Goal: Transaction & Acquisition: Book appointment/travel/reservation

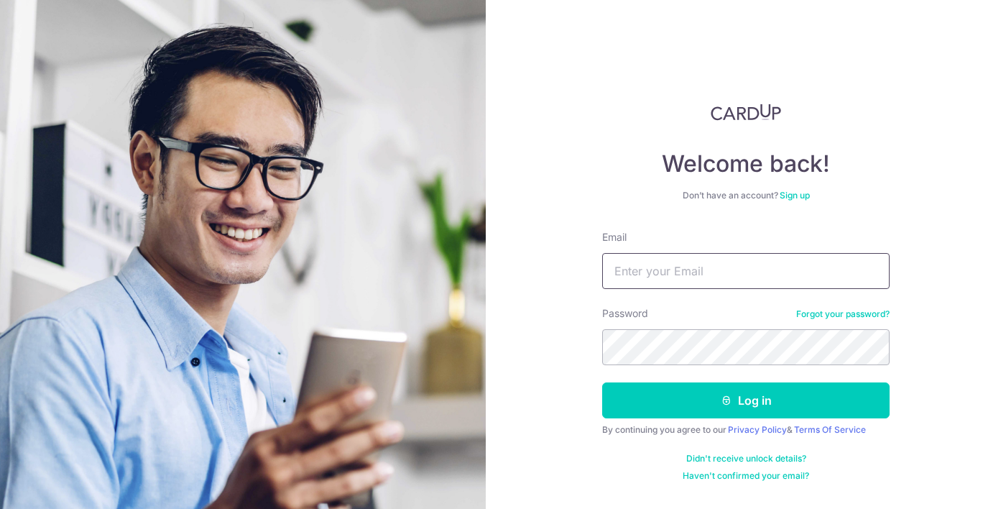
click at [688, 277] on input "Email" at bounding box center [746, 271] width 288 height 36
type input "[EMAIL_ADDRESS][DOMAIN_NAME]"
click at [602, 382] on button "Log in" at bounding box center [746, 400] width 288 height 36
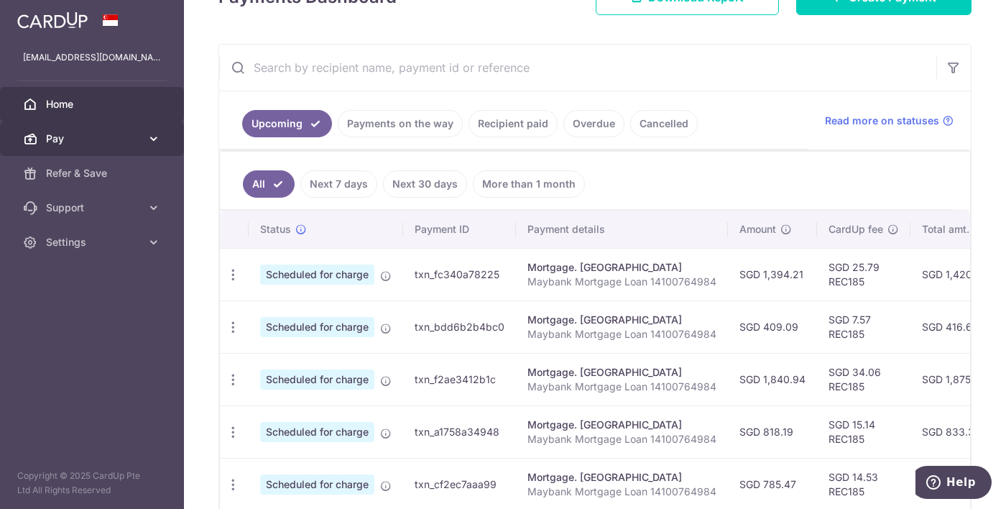
click at [52, 153] on link "Pay" at bounding box center [92, 138] width 184 height 35
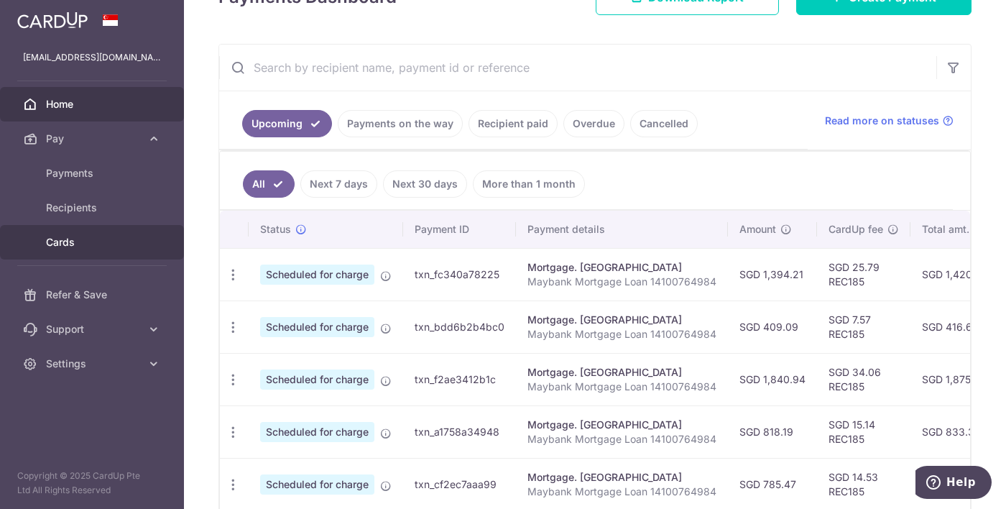
click at [52, 236] on span "Cards" at bounding box center [93, 242] width 95 height 14
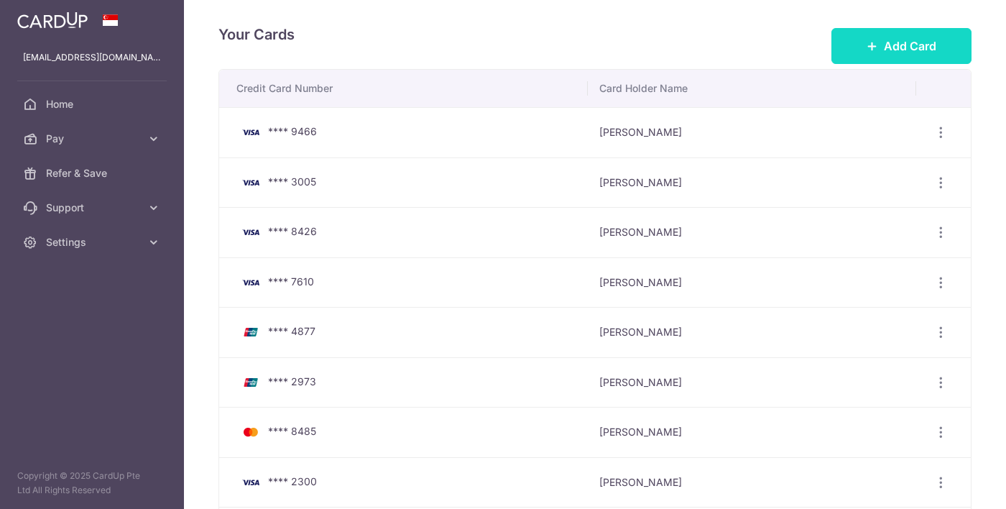
click at [956, 47] on button "Add Card" at bounding box center [902, 46] width 140 height 36
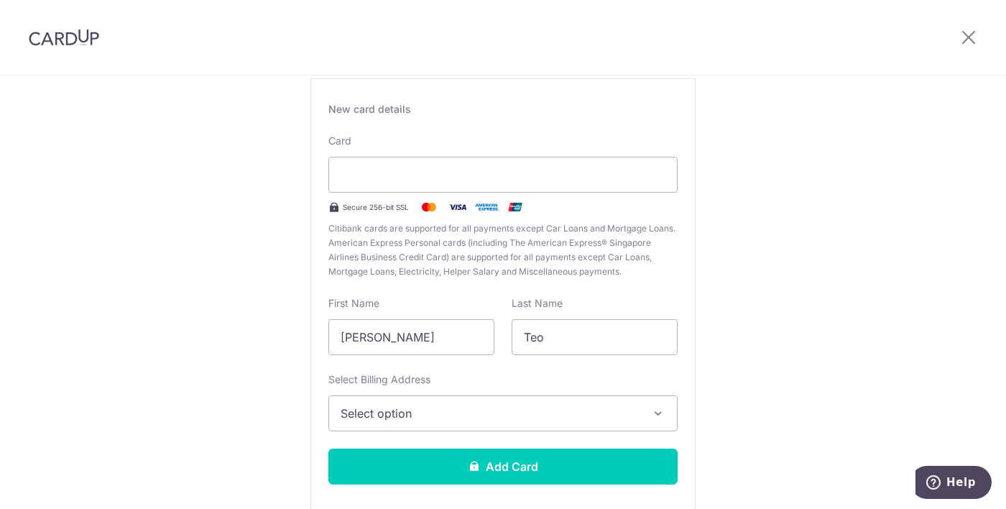
scroll to position [101, 0]
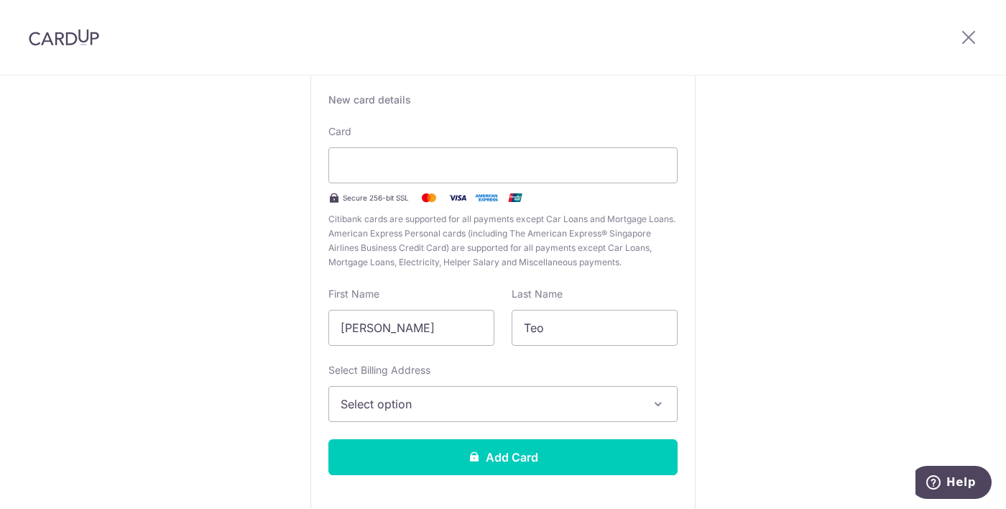
click at [589, 415] on button "Select option" at bounding box center [503, 404] width 349 height 36
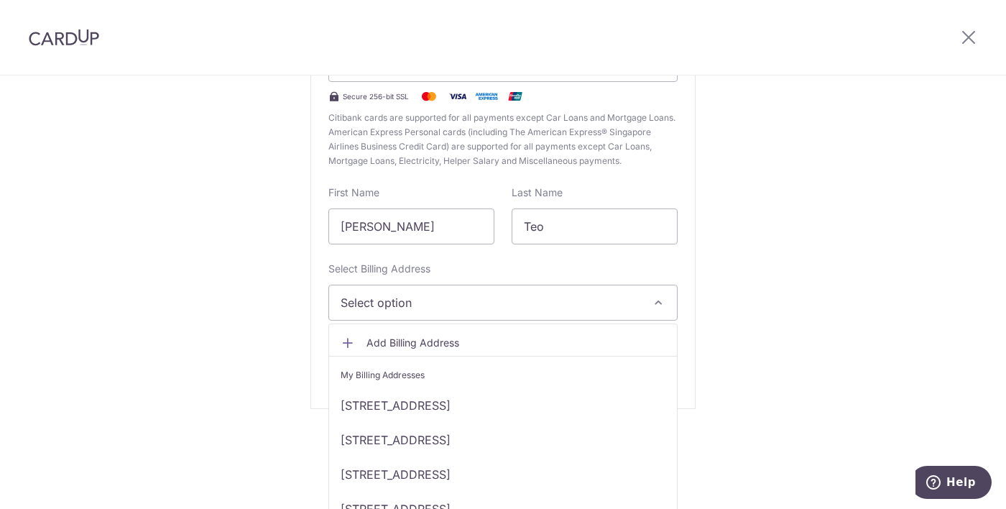
scroll to position [102, 0]
click at [589, 403] on link "#12-08, Ang Mo Kio Ave 2, Block 10, Ang Mo Kio, Select State, Singapore-567696" at bounding box center [503, 404] width 348 height 35
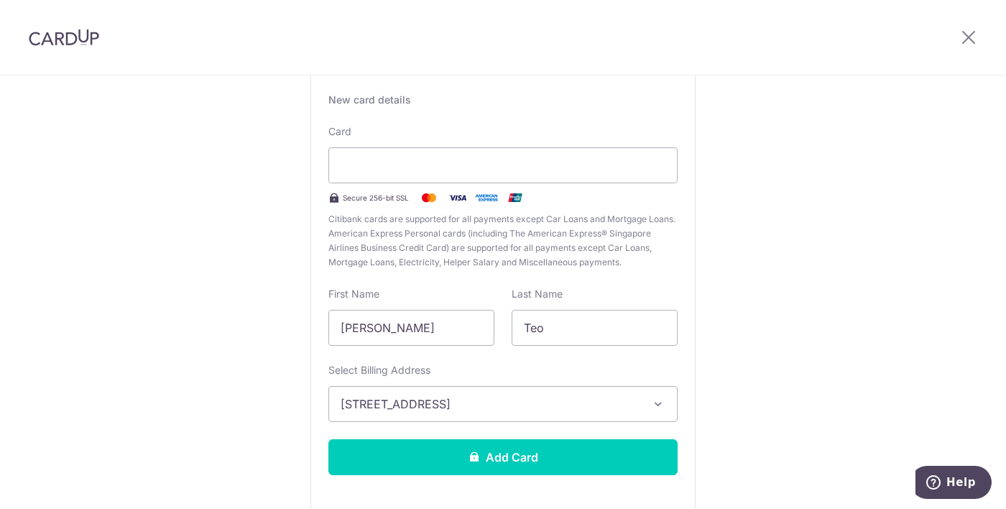
scroll to position [0, 0]
click at [751, 364] on div "New Card Details New card details Card Secure 256-bit SSL Citibank cards are su…" at bounding box center [503, 276] width 1006 height 604
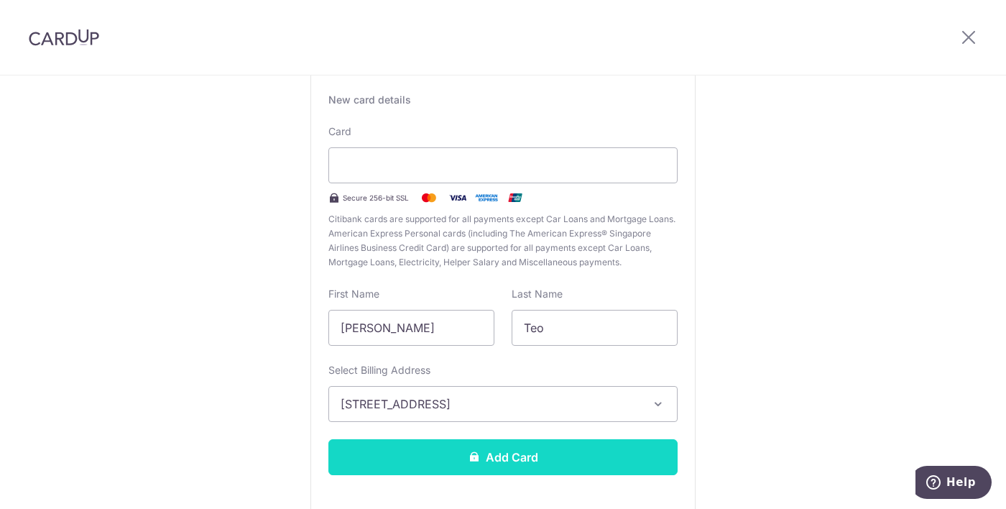
click at [615, 460] on button "Add Card" at bounding box center [503, 457] width 349 height 36
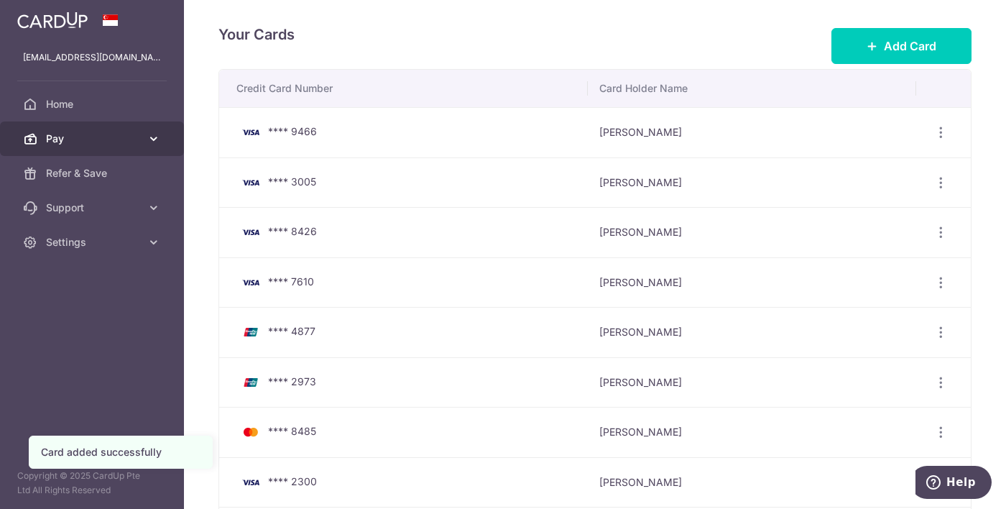
click at [53, 142] on span "Pay" at bounding box center [93, 139] width 95 height 14
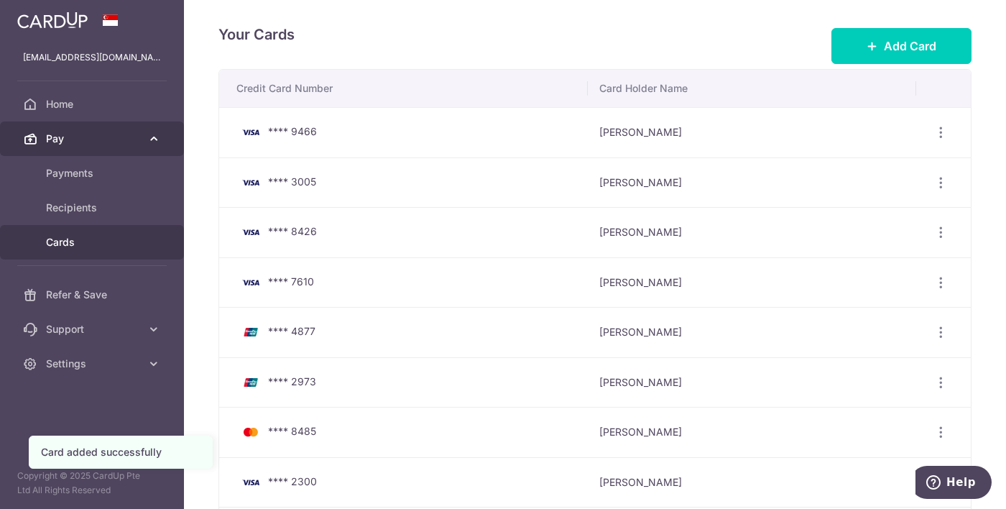
click at [38, 145] on link "Pay" at bounding box center [92, 138] width 184 height 35
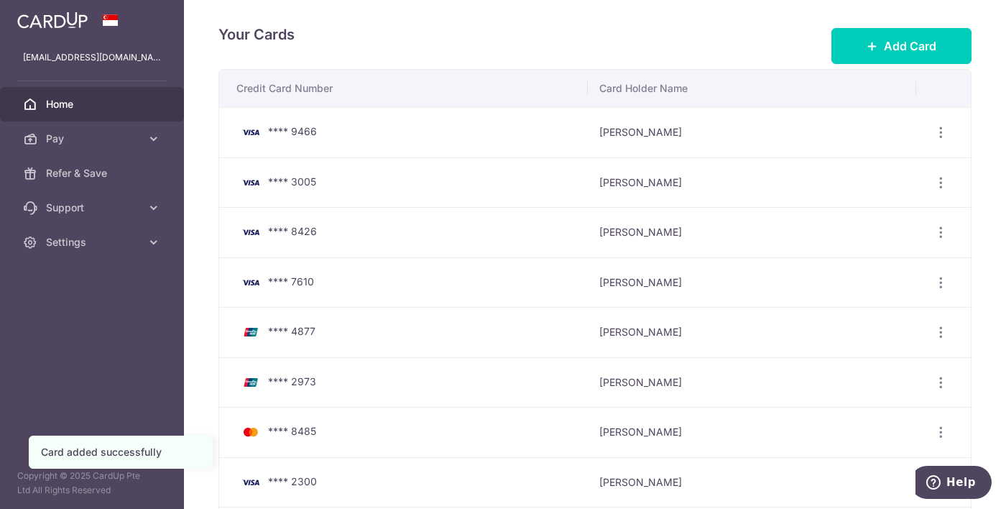
click at [50, 107] on span "Home" at bounding box center [93, 104] width 95 height 14
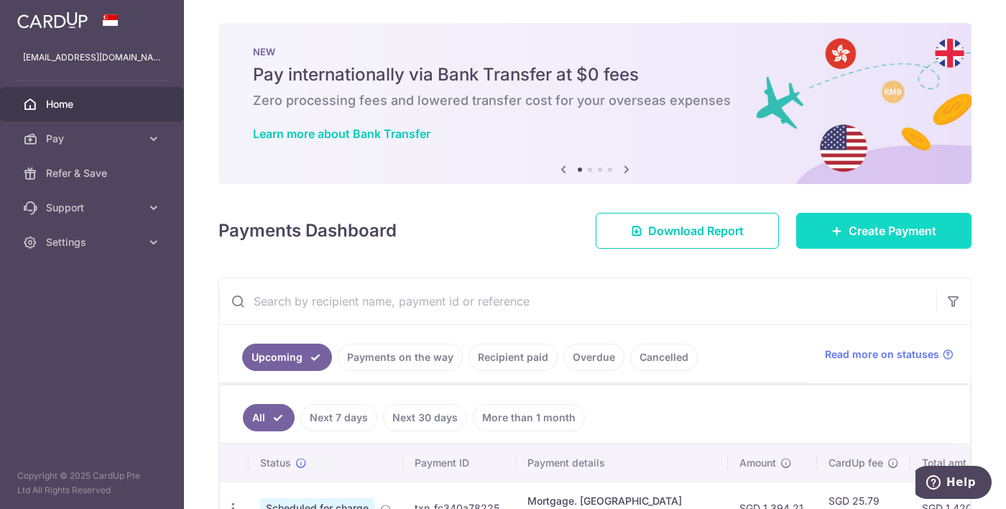
click at [937, 225] on link "Create Payment" at bounding box center [883, 231] width 175 height 36
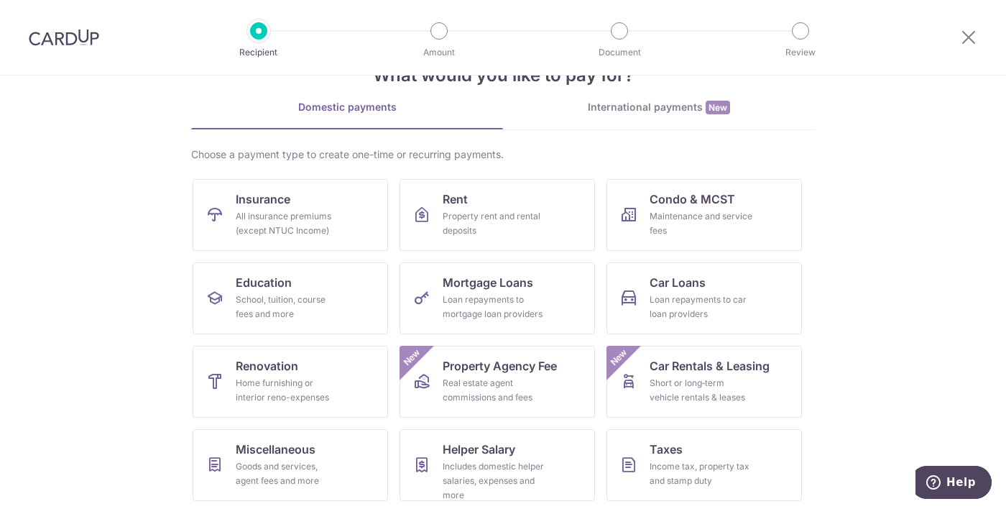
scroll to position [48, 0]
click at [510, 316] on div "Loan repayments to mortgage loan providers" at bounding box center [495, 306] width 104 height 29
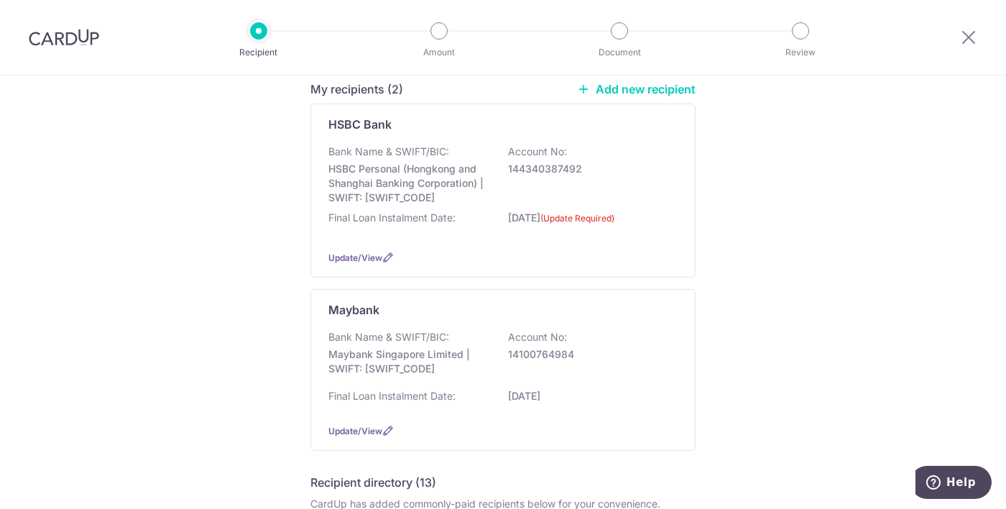
scroll to position [125, 0]
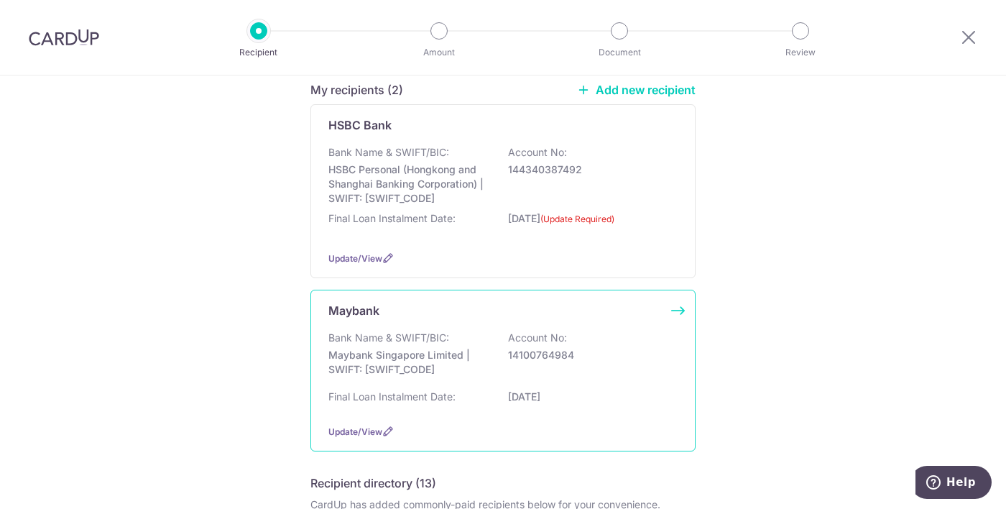
click at [593, 354] on p "14100764984" at bounding box center [588, 355] width 161 height 14
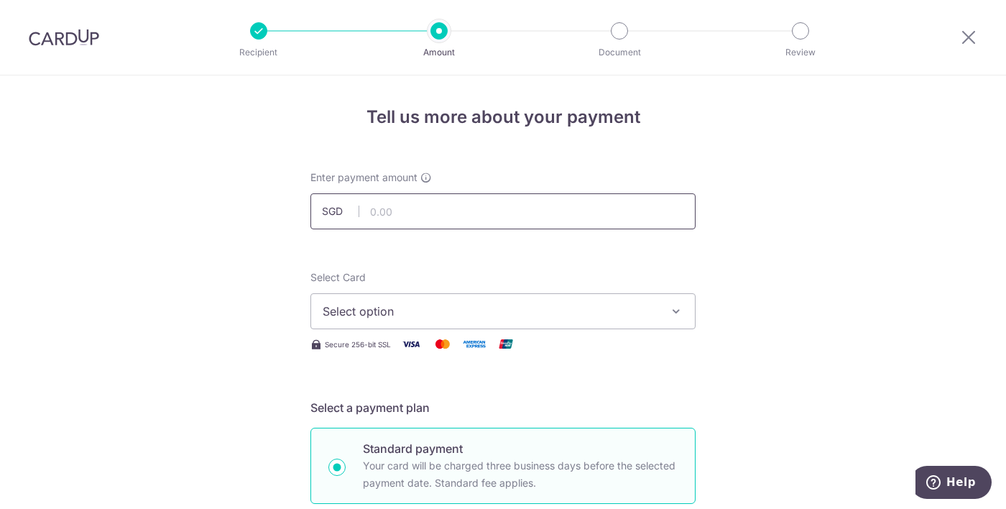
click at [663, 216] on input "text" at bounding box center [503, 211] width 385 height 36
click at [444, 211] on input "text" at bounding box center [503, 211] width 385 height 36
type input "786.00"
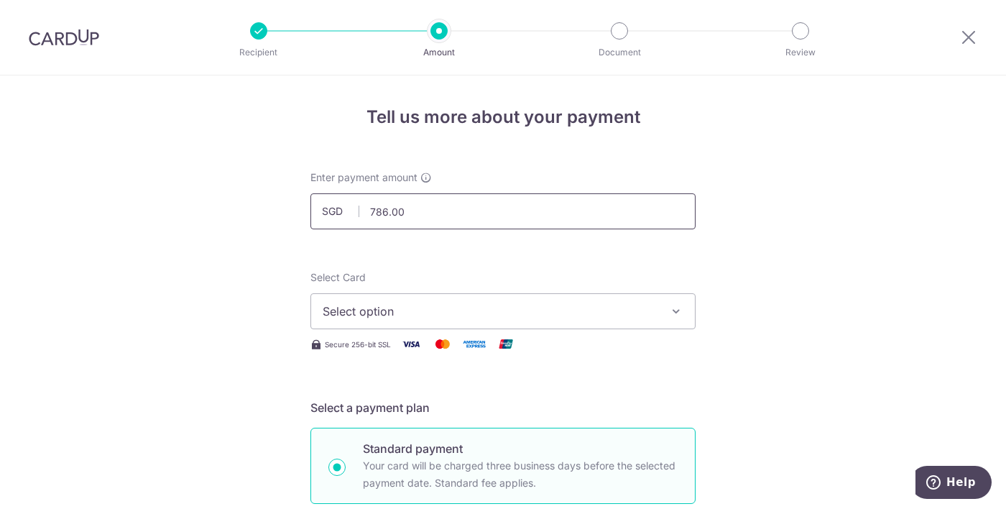
click at [607, 216] on input "786.00" at bounding box center [503, 211] width 385 height 36
type input "785.47"
click at [607, 295] on button "Select option" at bounding box center [503, 311] width 385 height 36
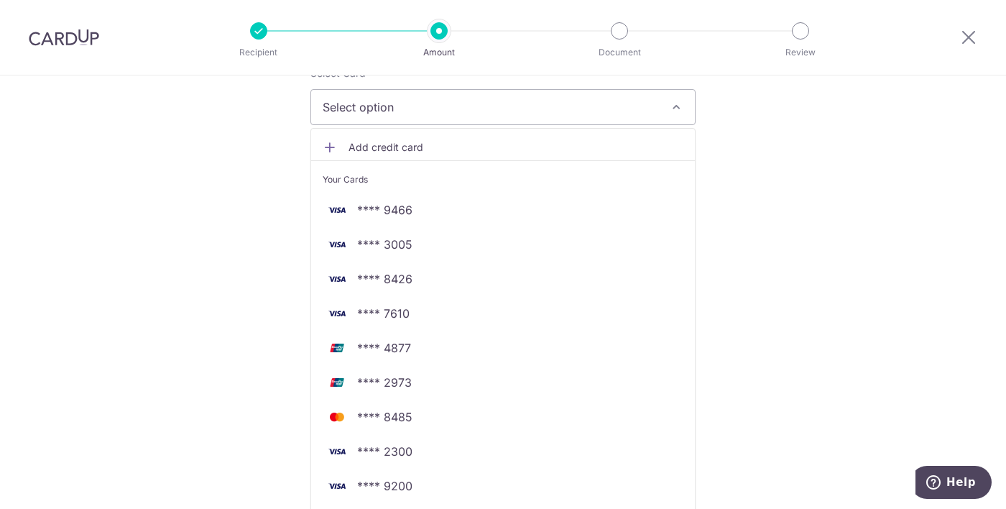
scroll to position [208, 0]
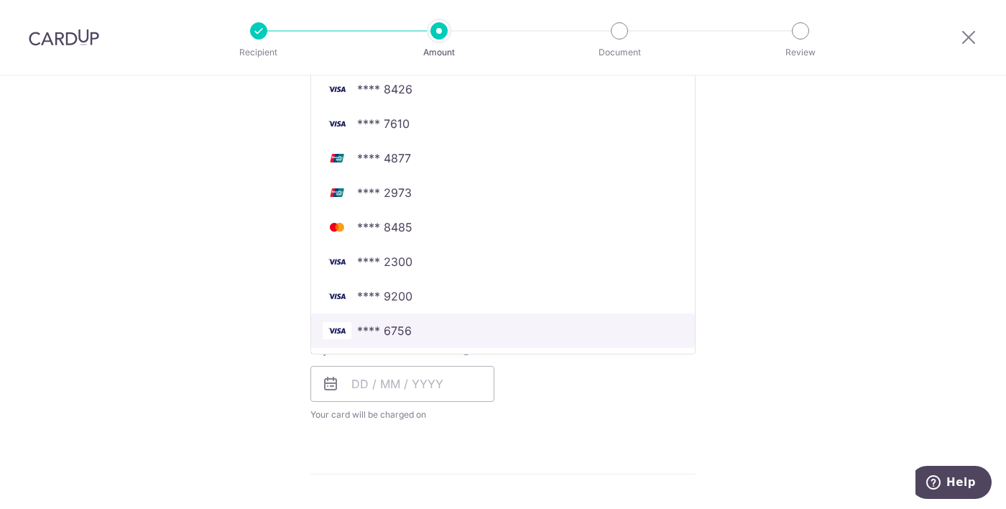
click at [553, 328] on span "**** 6756" at bounding box center [503, 330] width 361 height 17
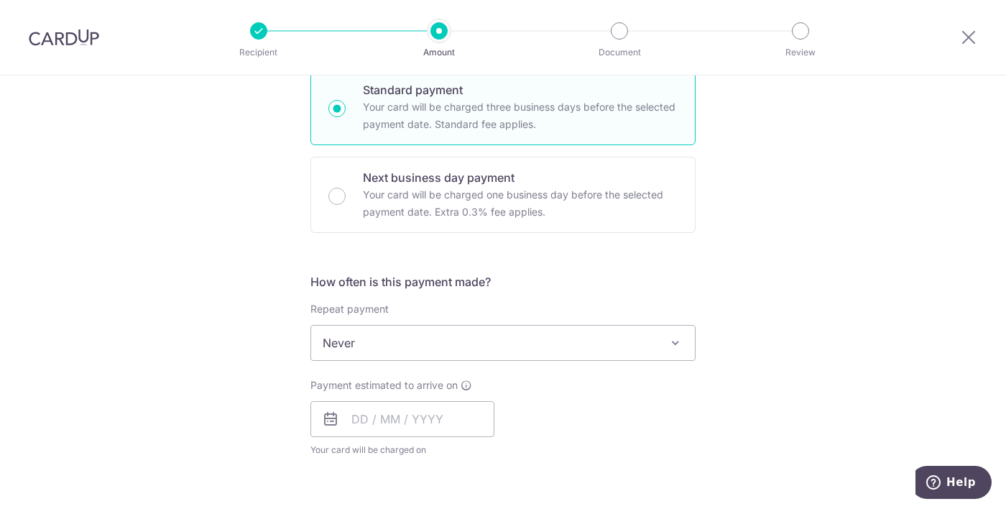
scroll to position [337, 0]
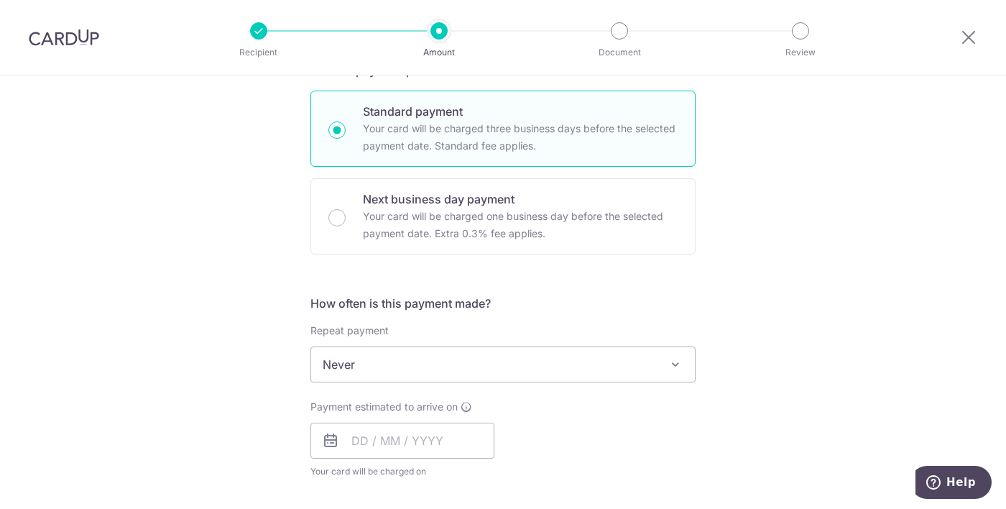
click at [607, 367] on span "Never" at bounding box center [503, 364] width 384 height 35
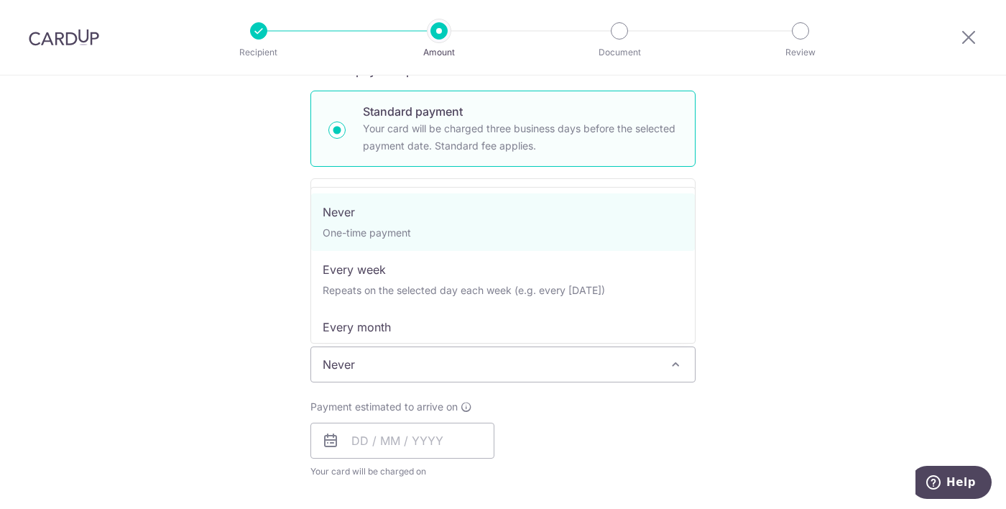
select select "3"
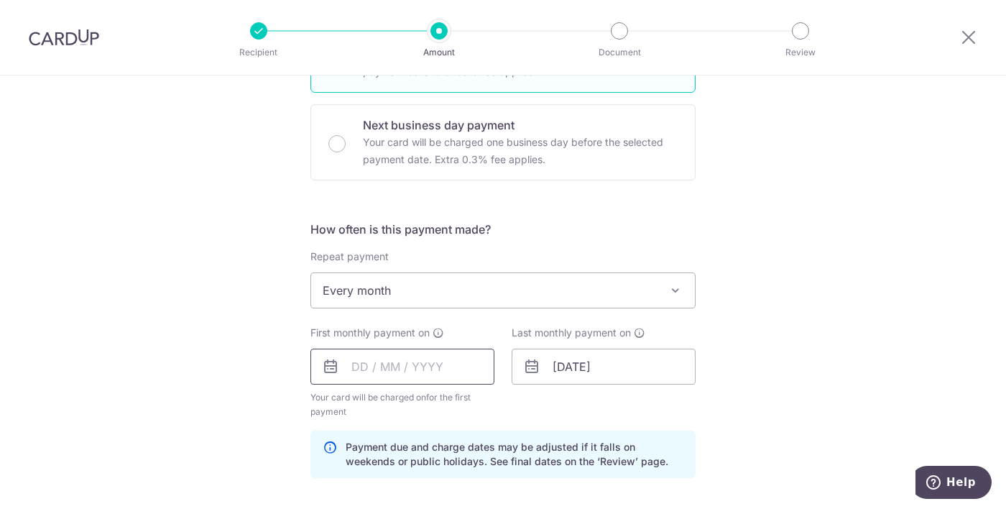
click at [461, 359] on input "text" at bounding box center [403, 367] width 184 height 36
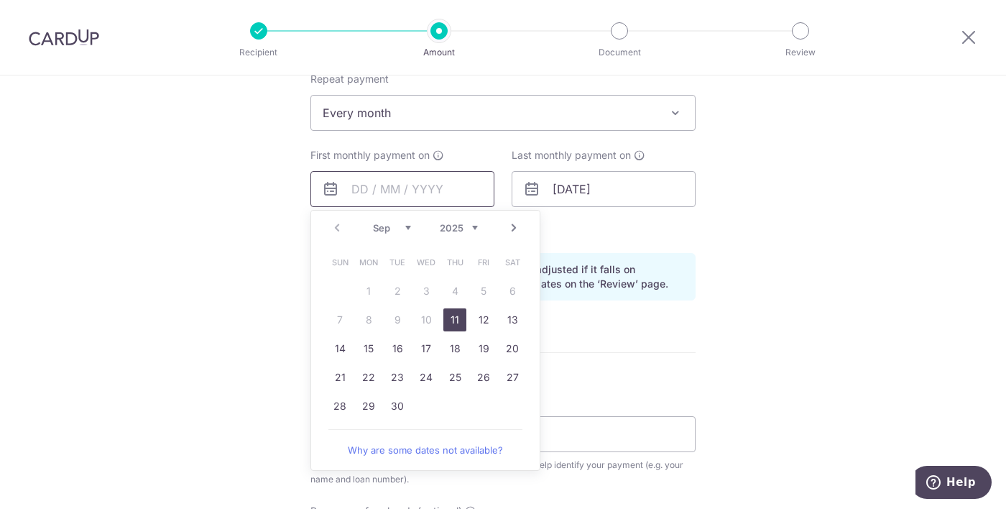
scroll to position [592, 0]
click at [403, 377] on link "23" at bounding box center [397, 374] width 23 height 23
type input "23/09/2025"
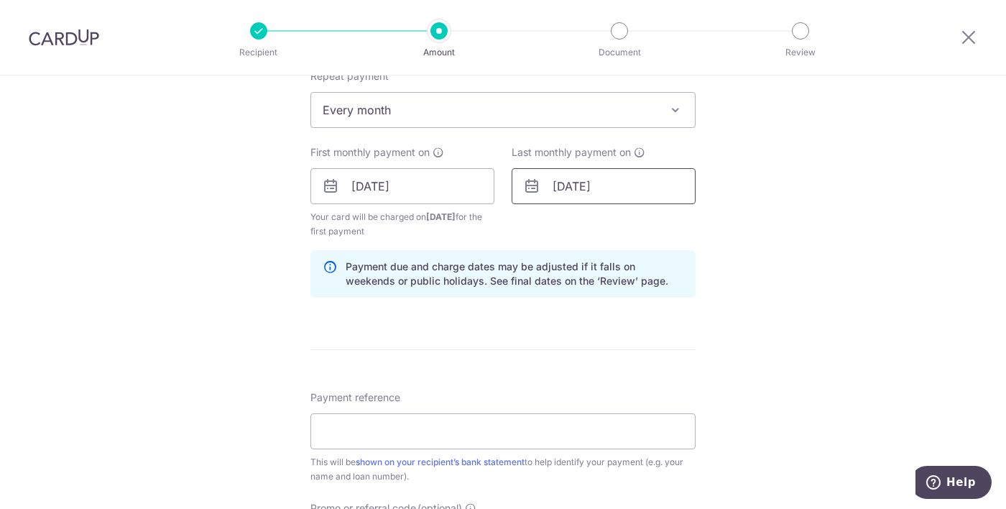
click at [629, 190] on input "31/12/2050" at bounding box center [604, 186] width 184 height 36
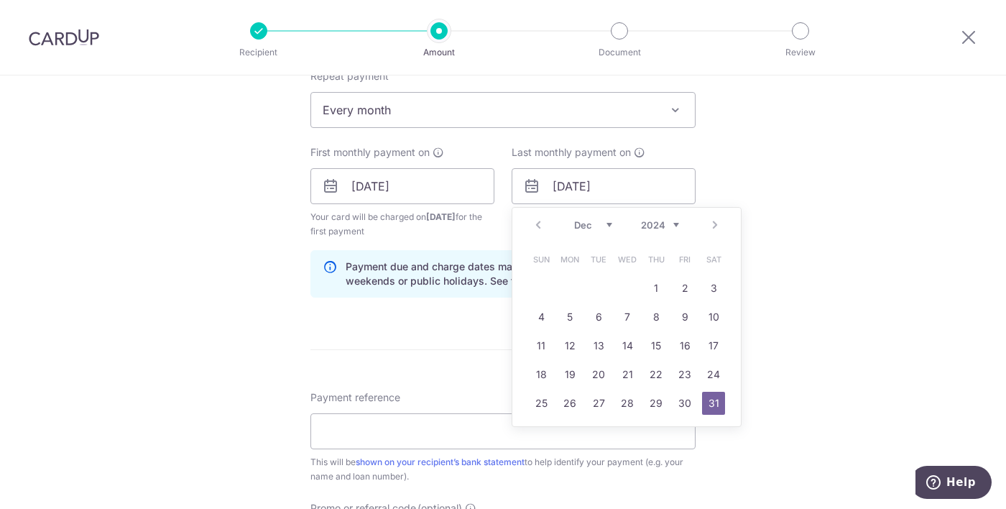
click at [676, 220] on select "2024 2025 2026 2027 2028 2029 2030 2031 2032 2033 2034 2035" at bounding box center [660, 225] width 38 height 12
click at [594, 222] on select "Jan Feb Mar Apr May Jun Jul Aug Sep Oct Nov Dec" at bounding box center [593, 225] width 38 height 12
click at [580, 427] on link "31" at bounding box center [570, 432] width 23 height 23
type input "31/03/2025"
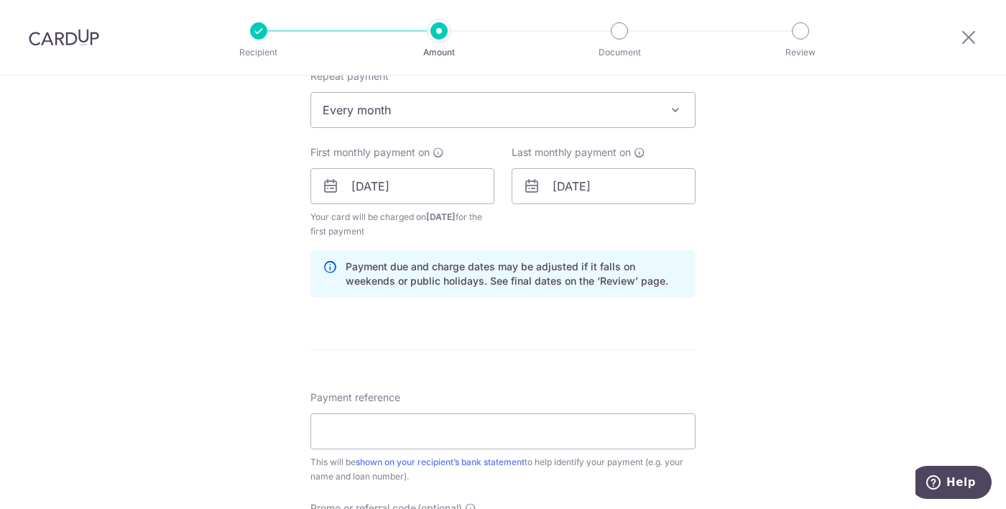
click at [761, 323] on div "Tell us more about your payment Enter payment amount SGD 785.47 785.47 Select C…" at bounding box center [503, 171] width 1006 height 1374
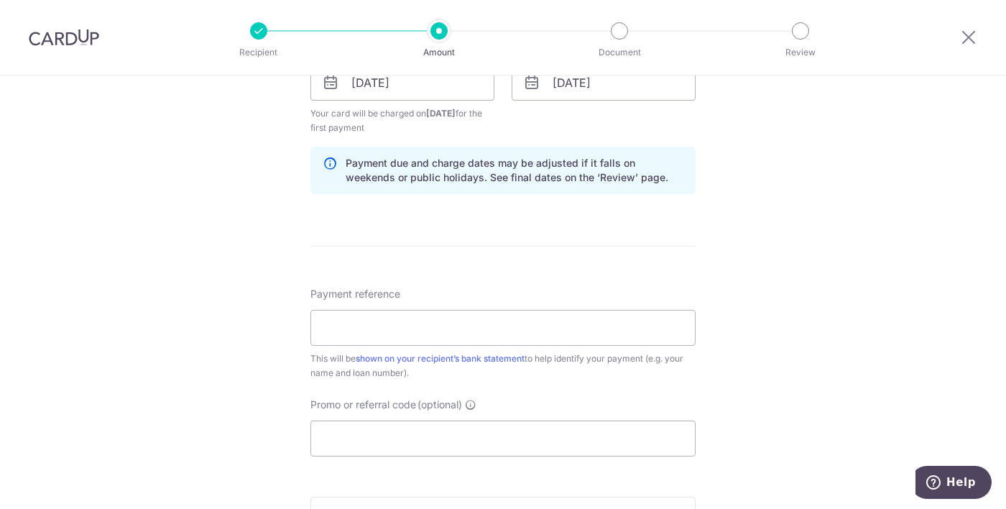
scroll to position [701, 0]
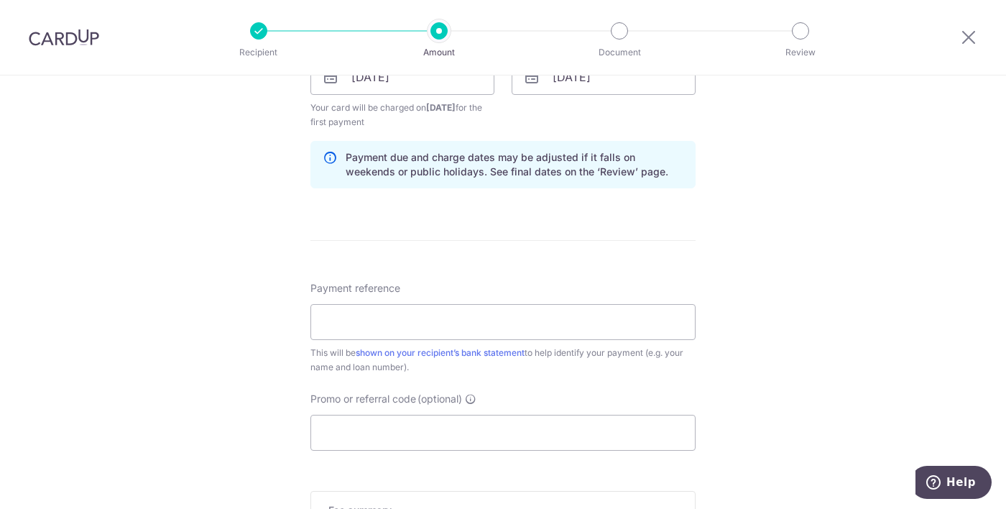
click at [597, 359] on div "This will be shown on your recipient’s bank statement to help identify your pay…" at bounding box center [503, 360] width 385 height 29
click at [605, 323] on input "Payment reference" at bounding box center [503, 322] width 385 height 36
type input "Maybank Mortgage Loan 14100764984"
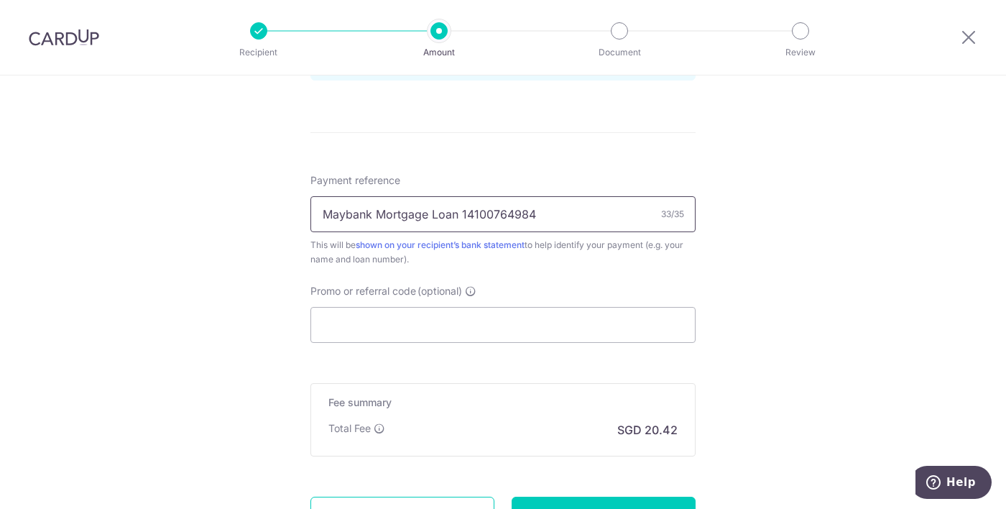
scroll to position [814, 0]
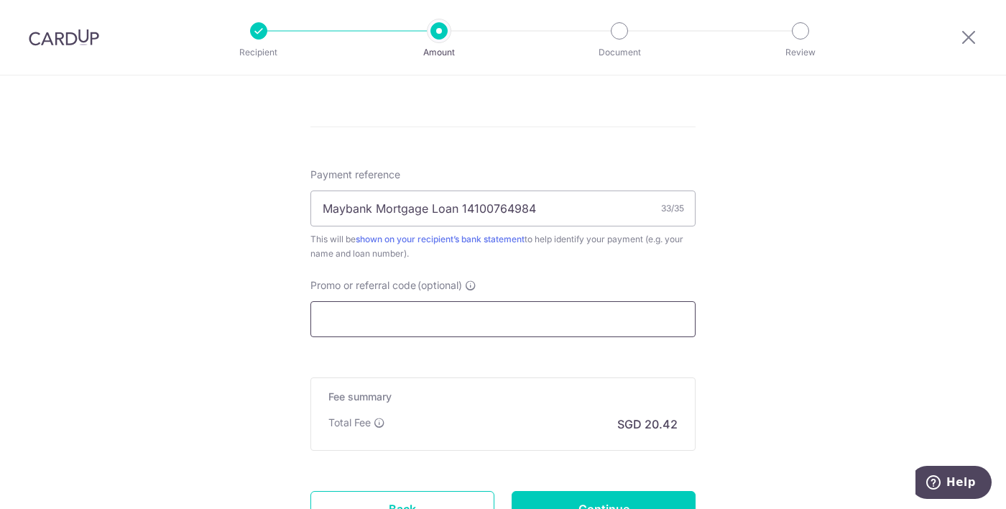
click at [466, 318] on input "Promo or referral code (optional)" at bounding box center [503, 319] width 385 height 36
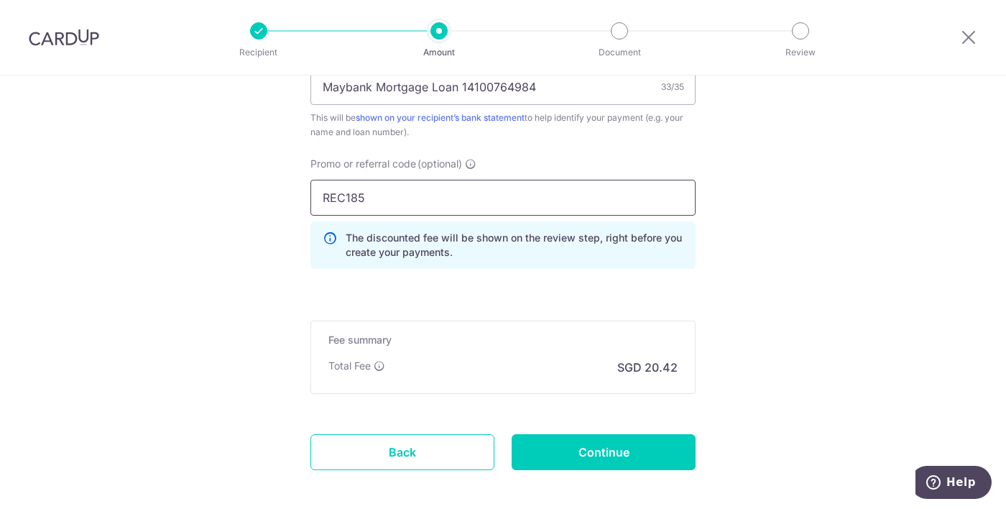
scroll to position [933, 0]
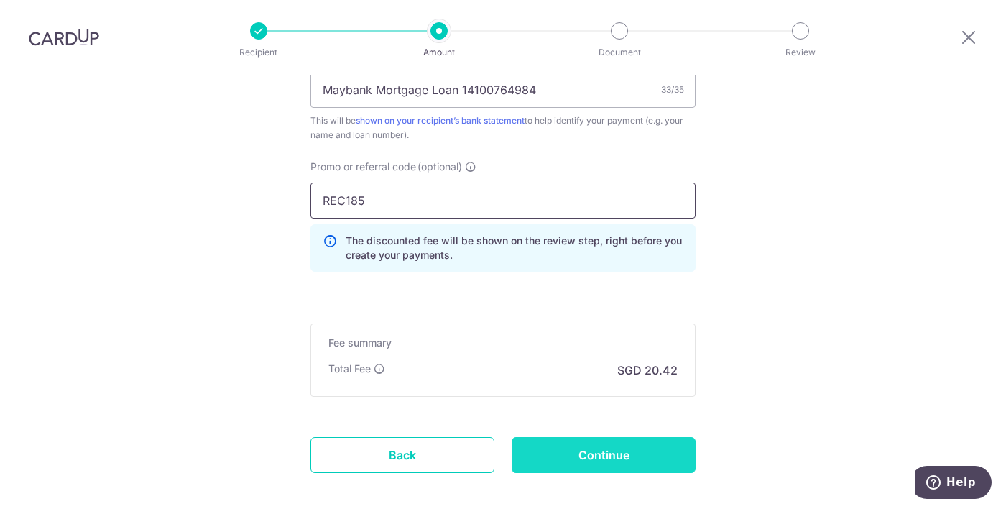
type input "REC185"
click at [656, 467] on input "Continue" at bounding box center [604, 455] width 184 height 36
type input "Create Schedule"
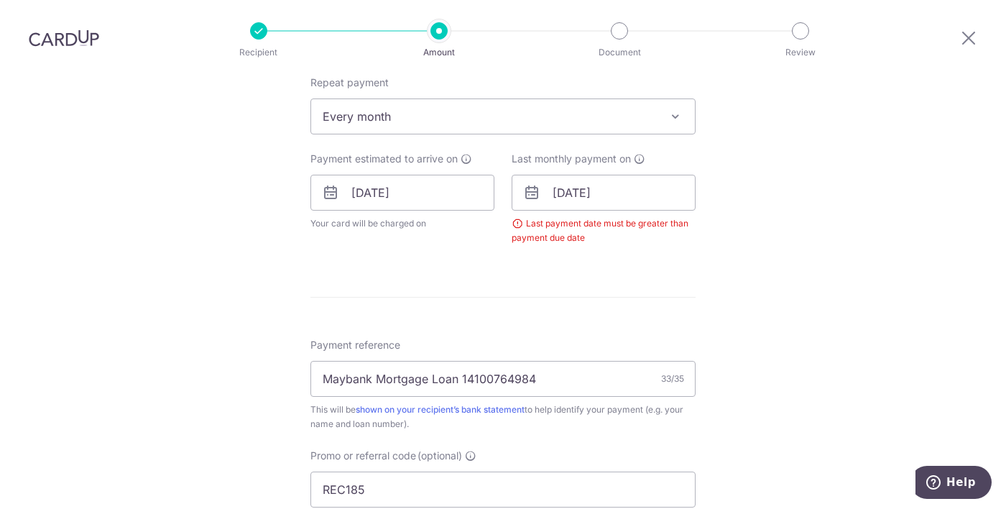
scroll to position [584, 0]
click at [617, 176] on input "23/09/2025" at bounding box center [604, 194] width 184 height 36
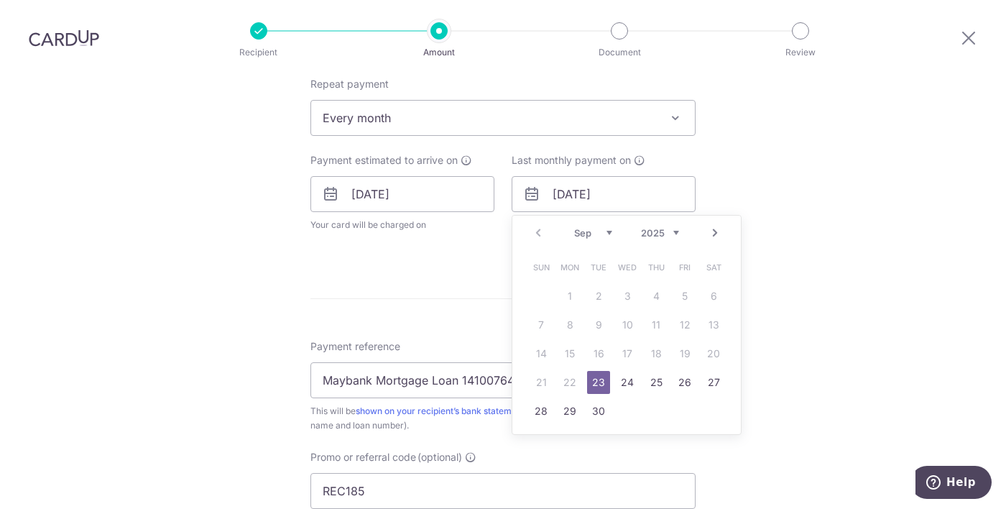
click at [676, 227] on select "2025 2026 2027 2028 2029 2030 2031 2032 2033 2034 2035" at bounding box center [660, 233] width 38 height 12
click at [606, 227] on select "Jan Feb Mar Apr May Jun Jul Aug Sep Oct Nov Dec" at bounding box center [593, 233] width 38 height 12
click at [599, 400] on link "31" at bounding box center [598, 411] width 23 height 23
type input "31/03/2026"
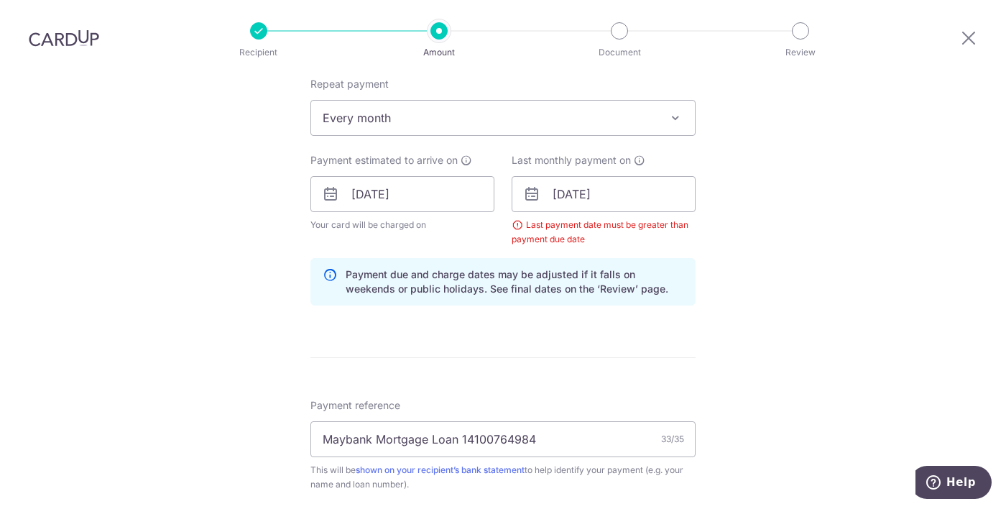
click at [612, 297] on form "Enter payment amount SGD 785.47 785.47 Select Card **** 6756 Add credit card Yo…" at bounding box center [503, 225] width 385 height 1276
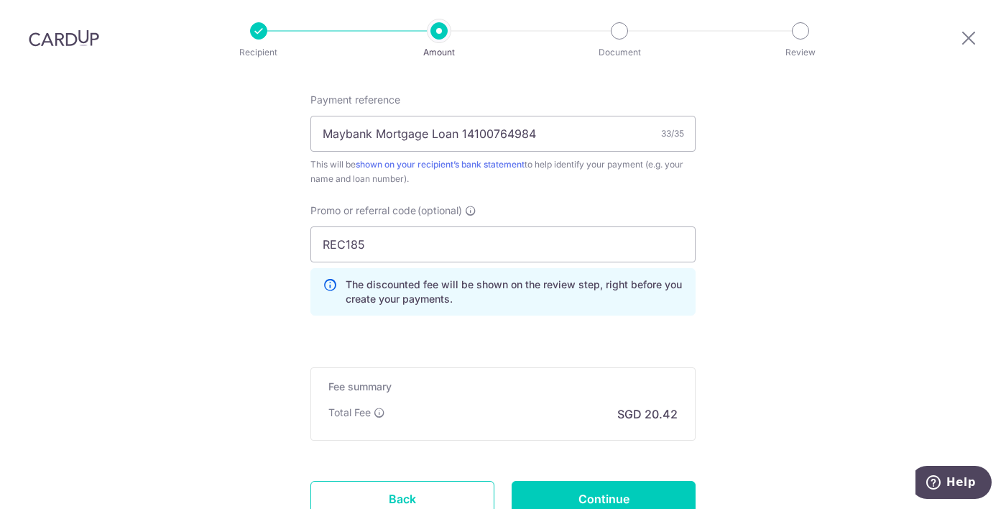
scroll to position [884, 0]
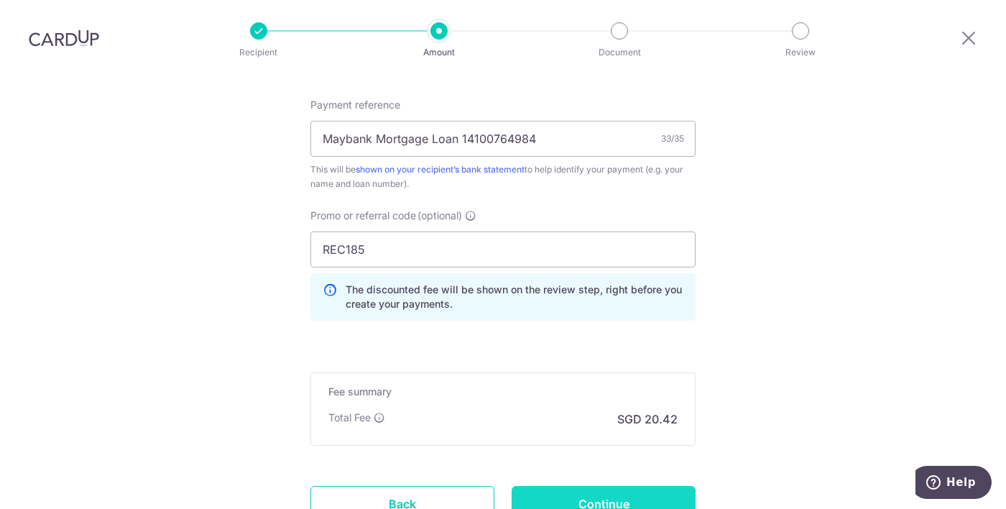
click at [597, 486] on input "Continue" at bounding box center [604, 504] width 184 height 36
type input "Create Schedule"
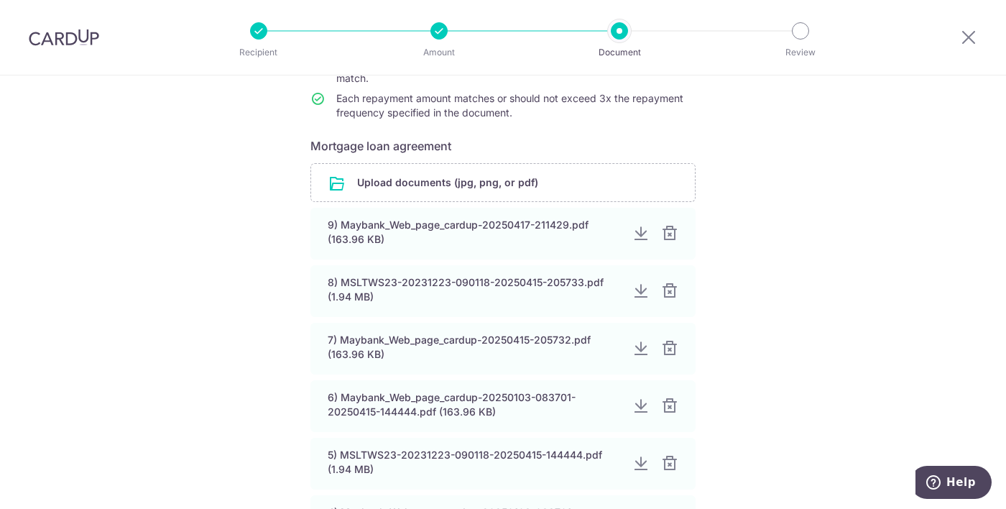
scroll to position [500, 0]
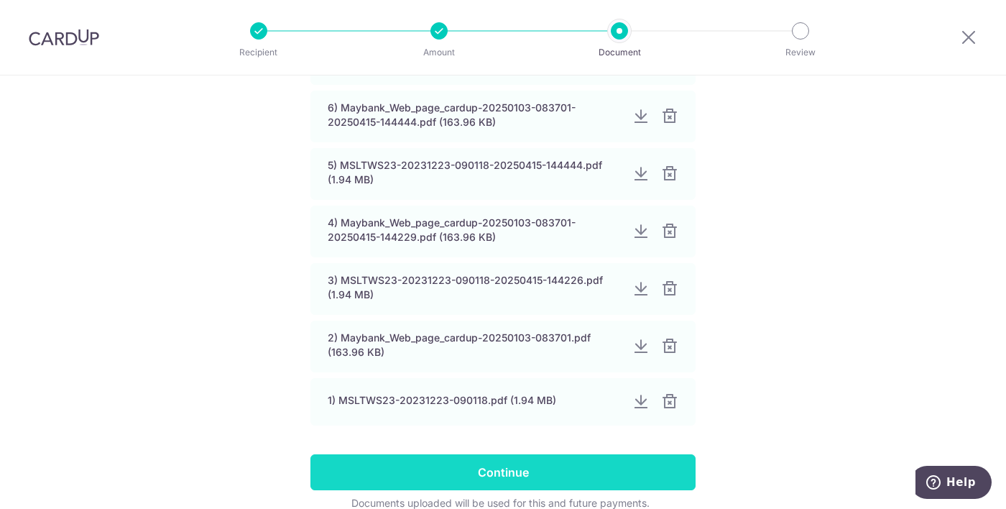
click at [595, 469] on input "Continue" at bounding box center [503, 472] width 385 height 36
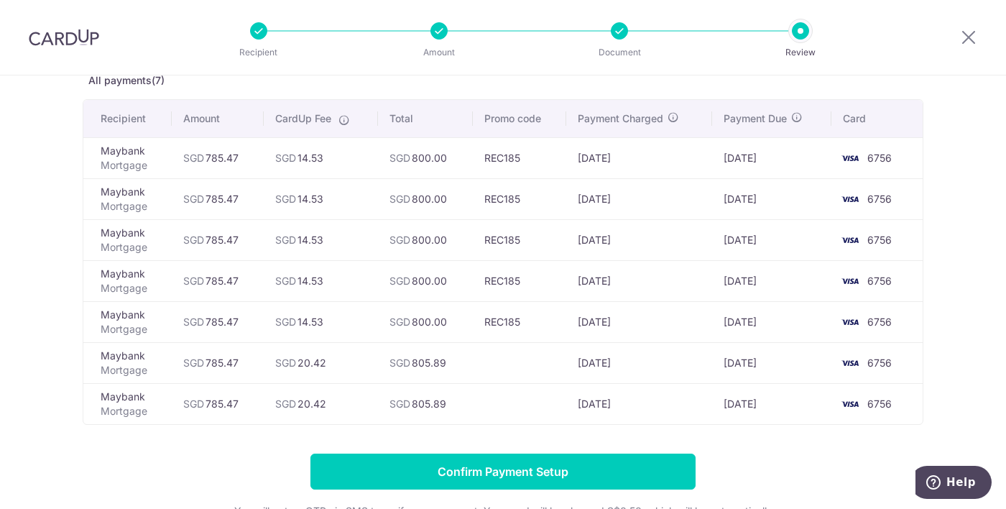
scroll to position [85, 0]
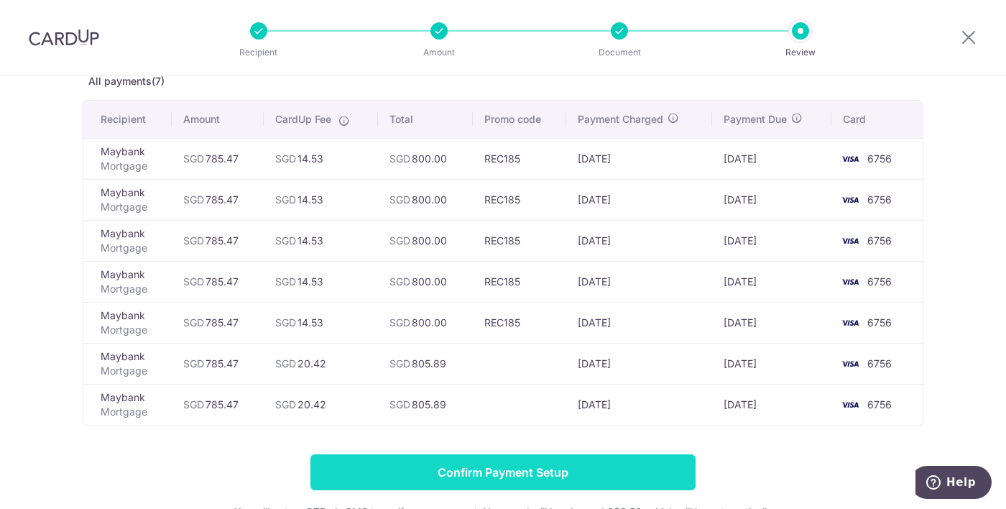
click at [667, 471] on input "Confirm Payment Setup" at bounding box center [503, 472] width 385 height 36
